Goal: Task Accomplishment & Management: Complete application form

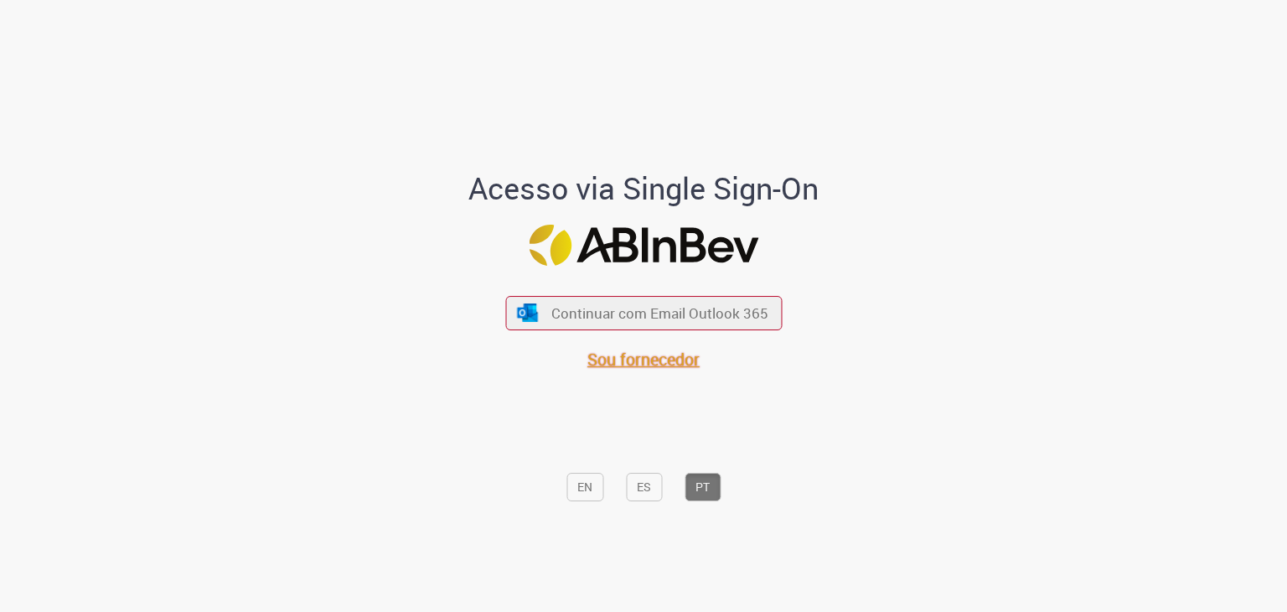
click at [647, 365] on span "Sou fornecedor" at bounding box center [644, 359] width 112 height 23
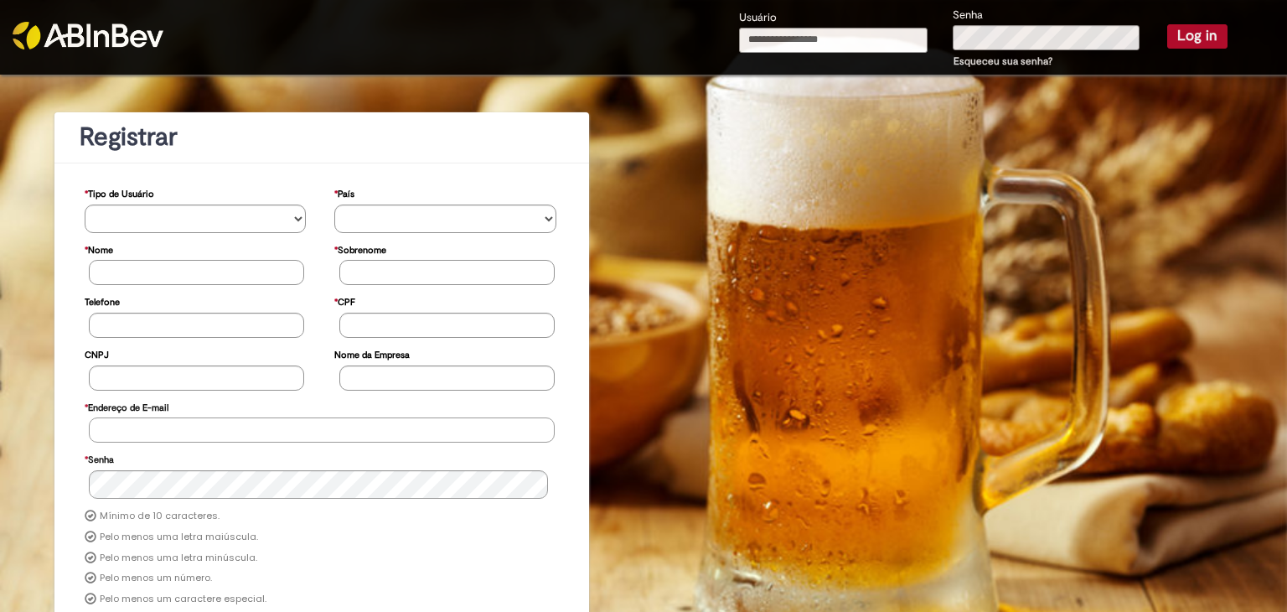
type input "**********"
click at [1180, 35] on button "Log in" at bounding box center [1197, 35] width 60 height 23
